Goal: Transaction & Acquisition: Purchase product/service

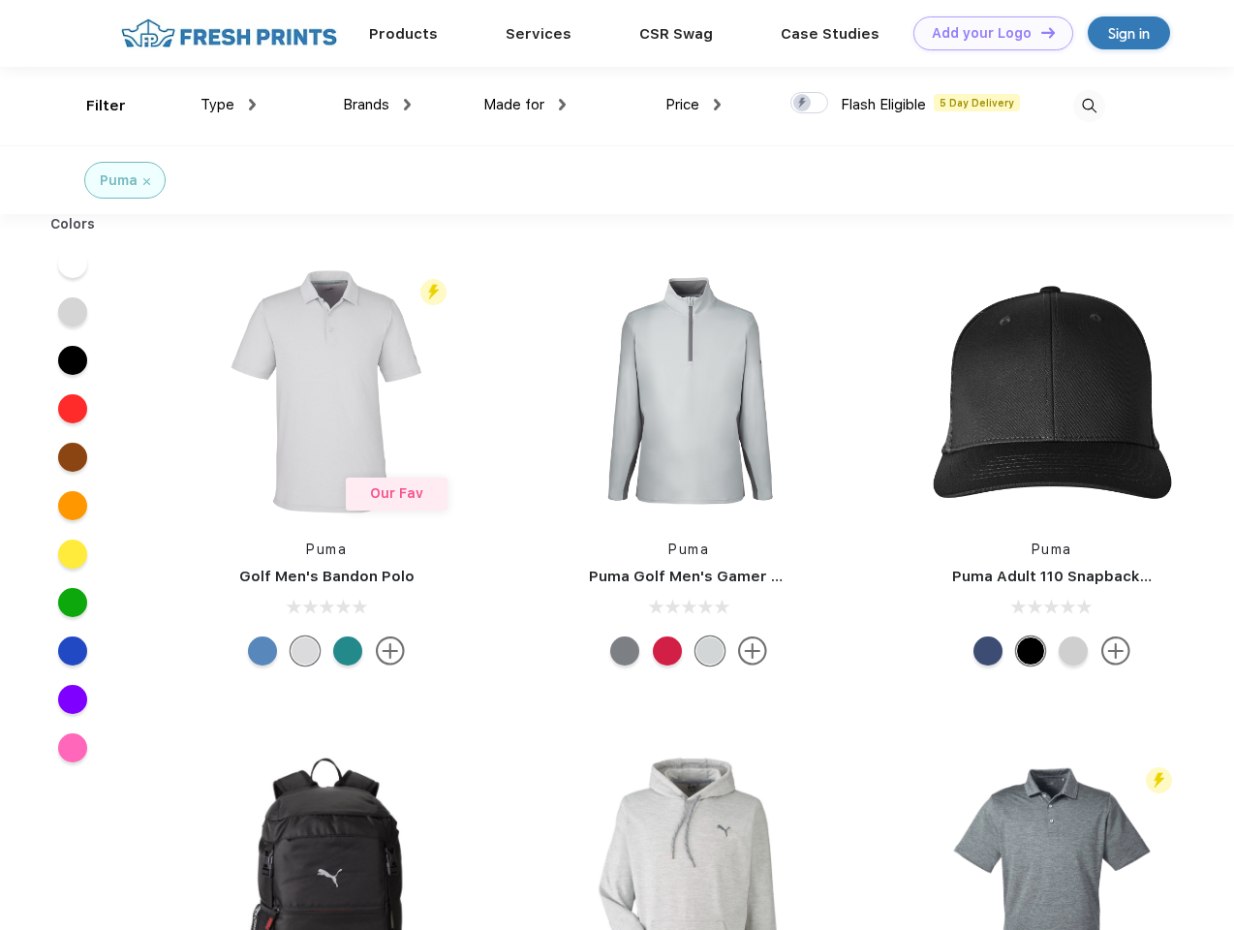
click at [986, 33] on link "Add your Logo Design Tool" at bounding box center [993, 33] width 160 height 34
click at [0, 0] on div "Design Tool" at bounding box center [0, 0] width 0 height 0
click at [1039, 32] on link "Add your Logo Design Tool" at bounding box center [993, 33] width 160 height 34
click at [93, 106] on div "Filter" at bounding box center [106, 106] width 40 height 22
click at [229, 105] on span "Type" at bounding box center [217, 104] width 34 height 17
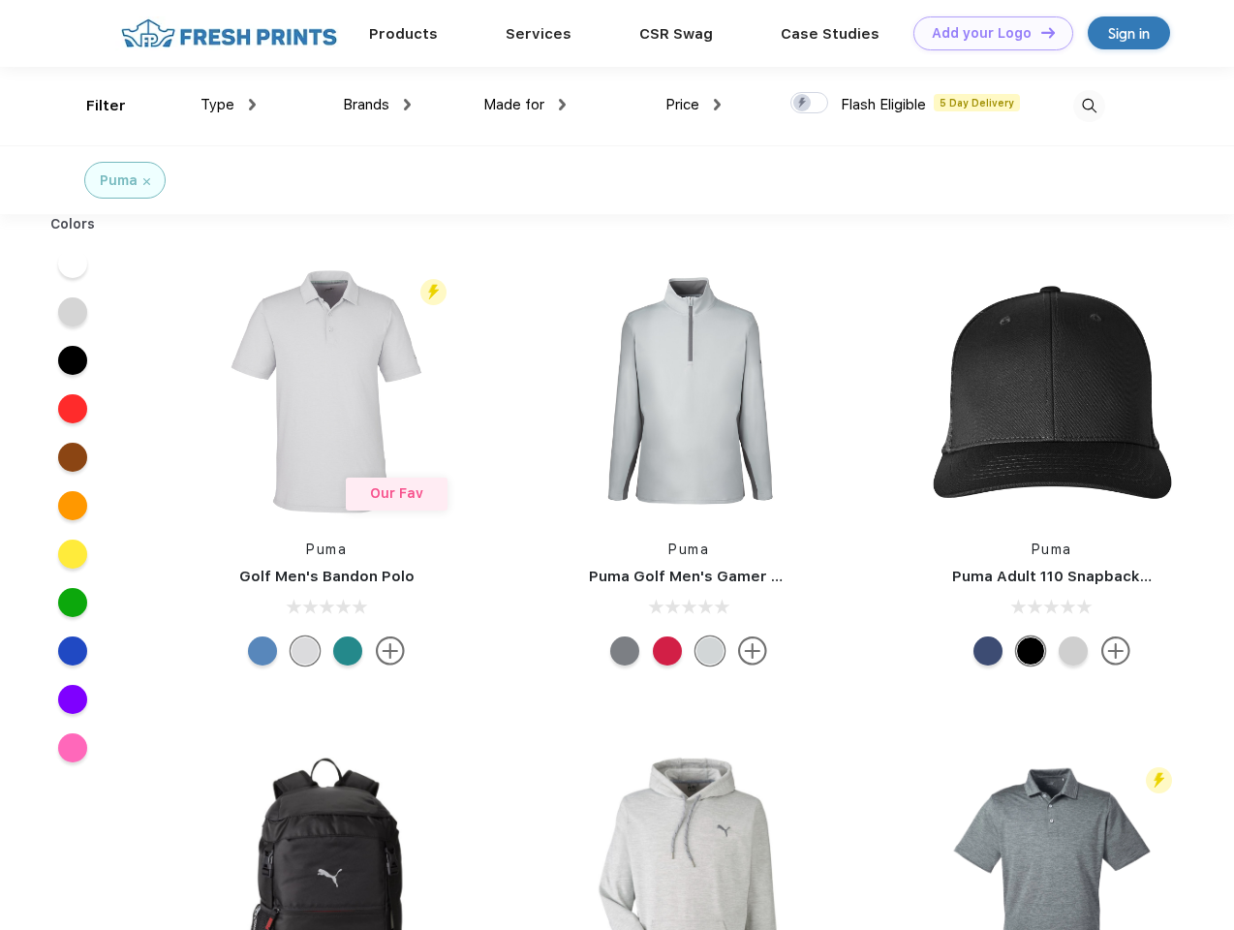
click at [377, 105] on span "Brands" at bounding box center [366, 104] width 46 height 17
click at [525, 105] on span "Made for" at bounding box center [513, 104] width 61 height 17
click at [693, 105] on span "Price" at bounding box center [682, 104] width 34 height 17
click at [810, 104] on div at bounding box center [809, 102] width 38 height 21
click at [803, 104] on input "checkbox" at bounding box center [796, 97] width 13 height 13
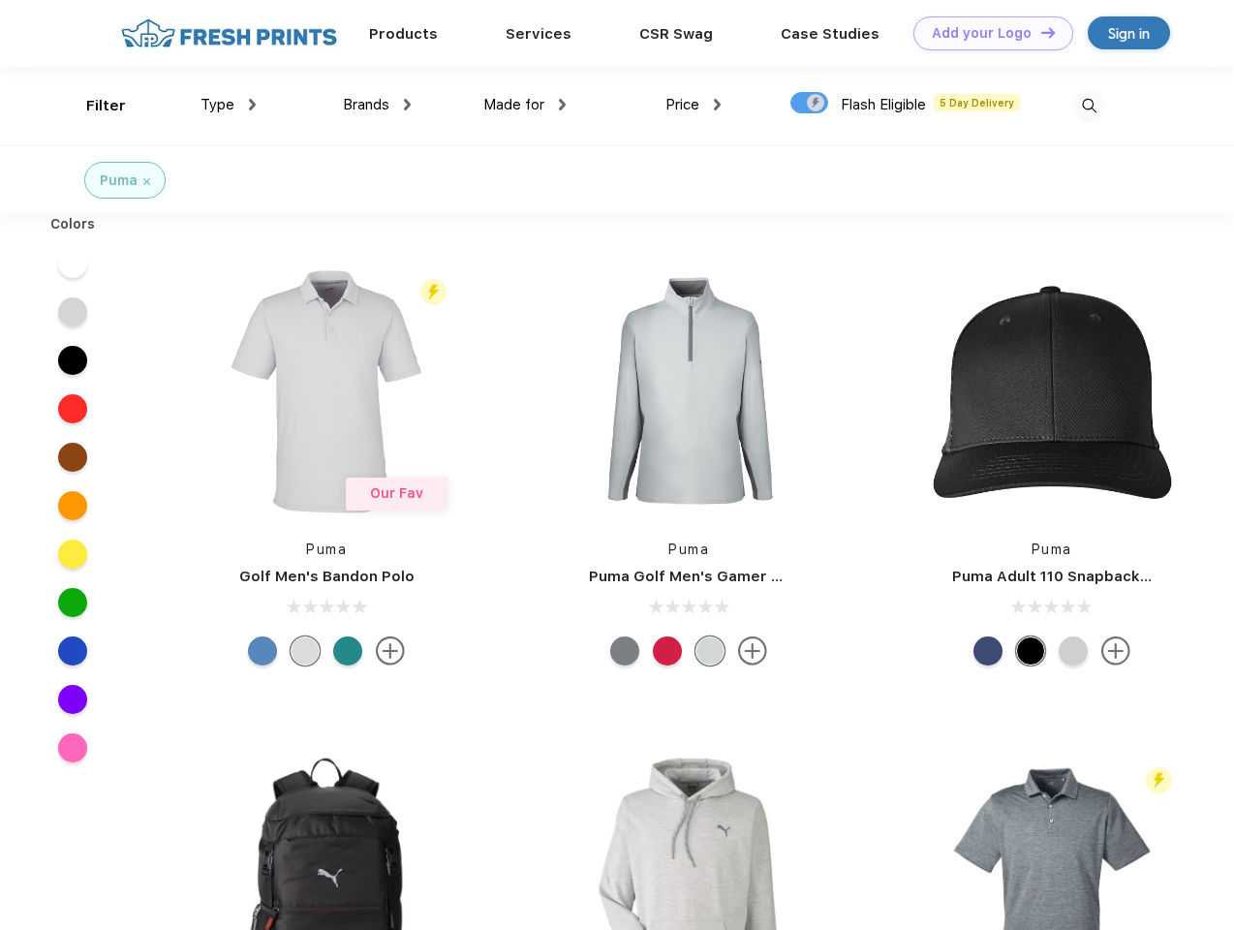
click at [1089, 106] on img at bounding box center [1089, 106] width 32 height 32
